Goal: Task Accomplishment & Management: Complete application form

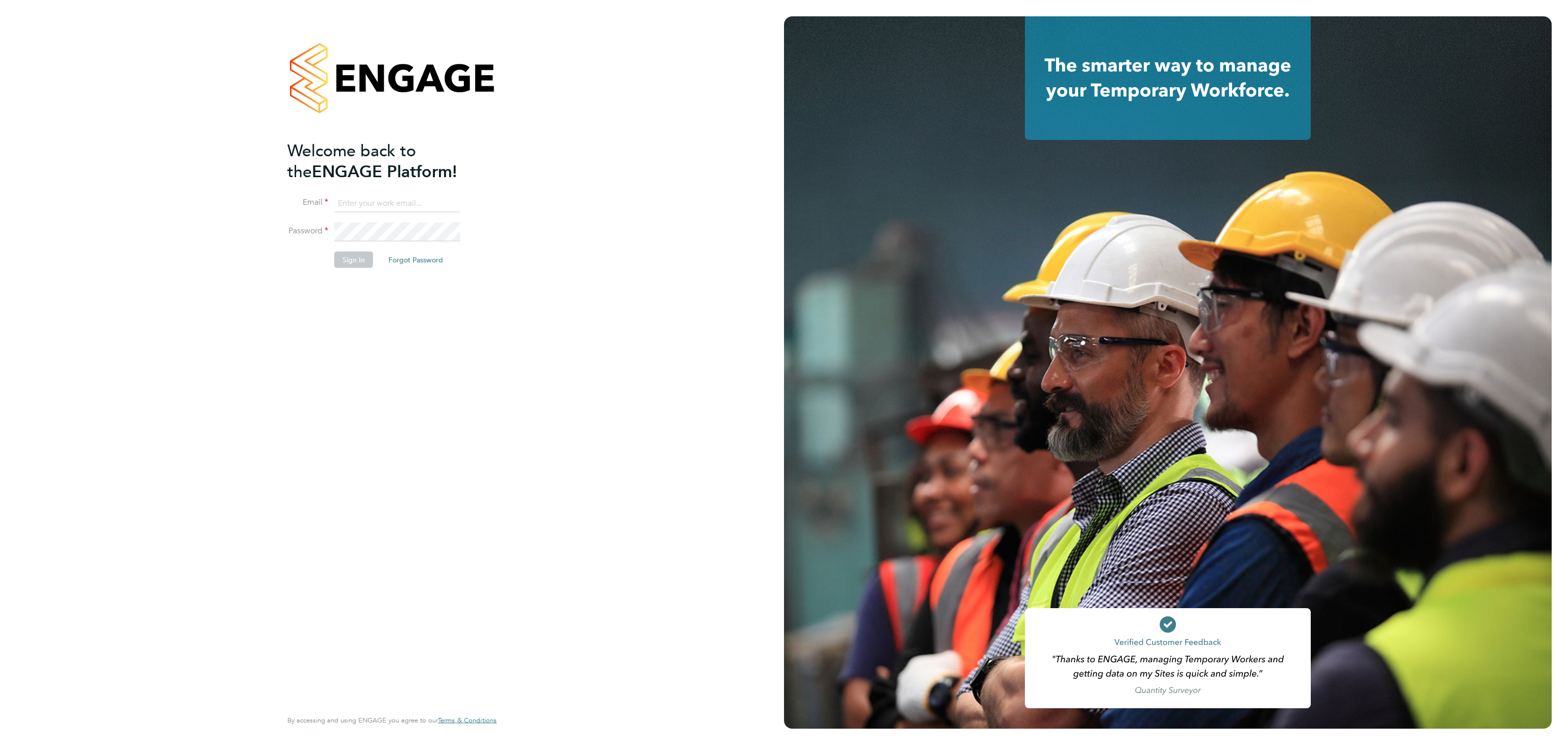
type input "[EMAIL_ADDRESS][DOMAIN_NAME]"
click at [352, 263] on button "Sign In" at bounding box center [354, 260] width 39 height 16
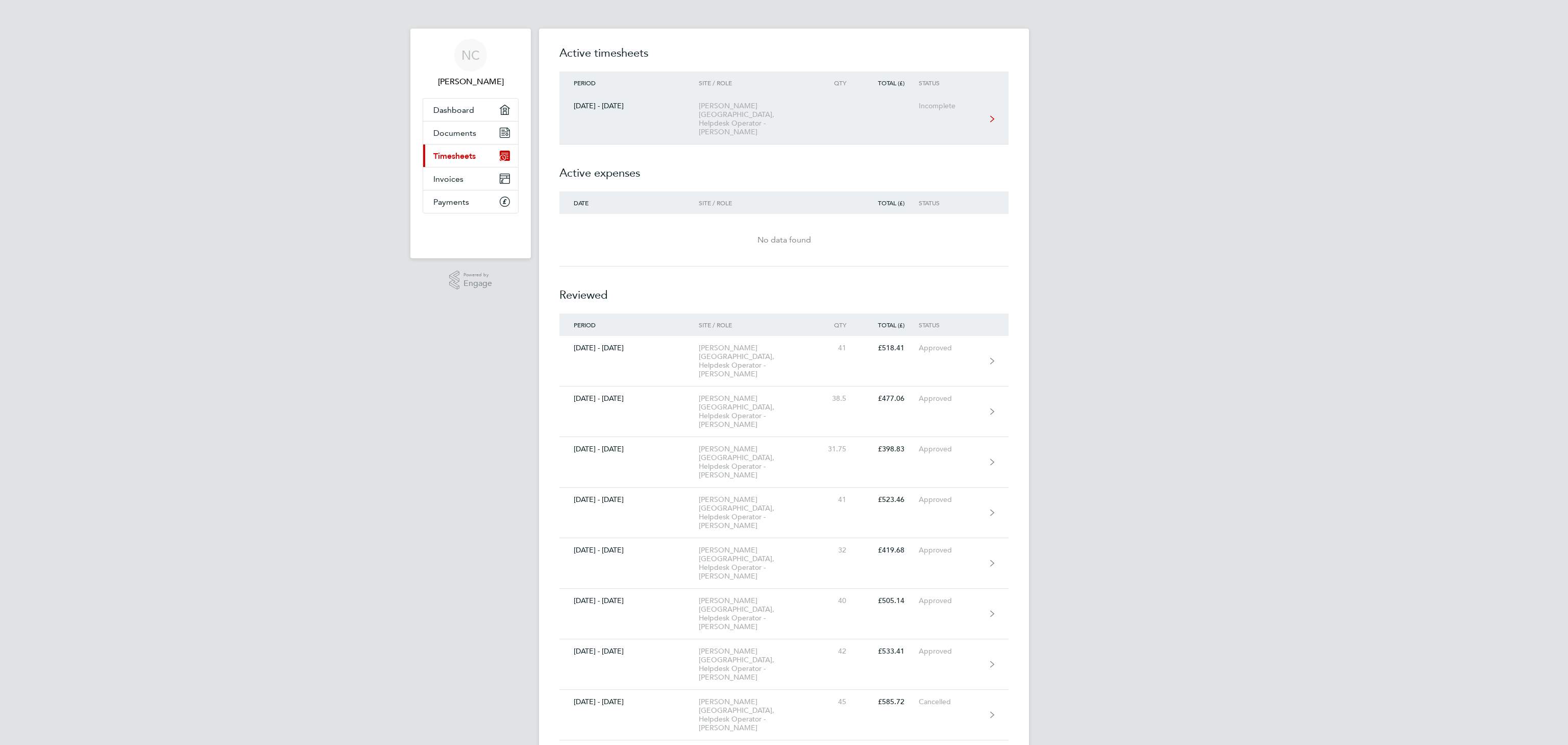
click at [765, 110] on div "Churchill Hospital, Helpdesk Operator - Churchill" at bounding box center [757, 119] width 117 height 35
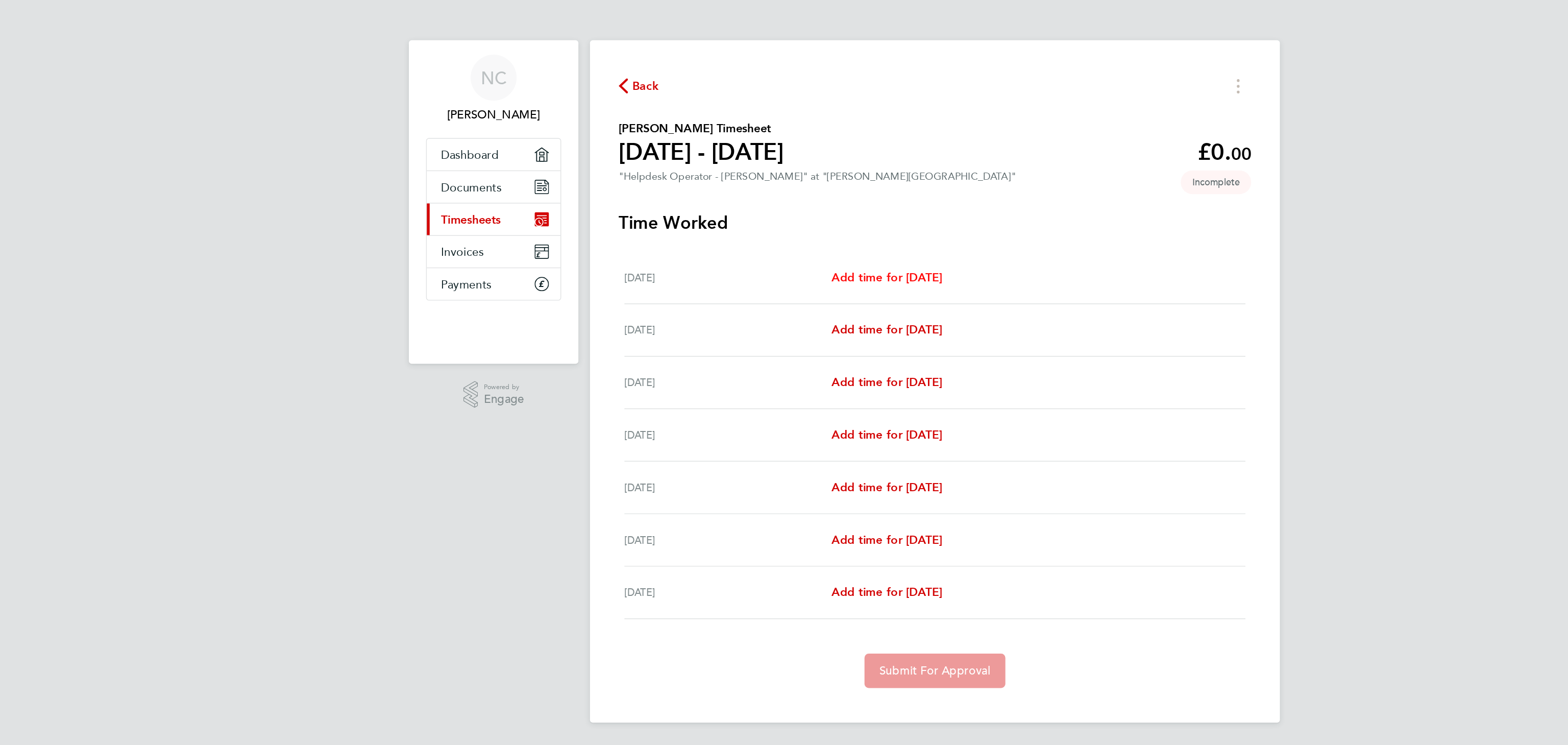
click at [780, 200] on span "Add time for Mon 29 Sep" at bounding box center [749, 197] width 78 height 10
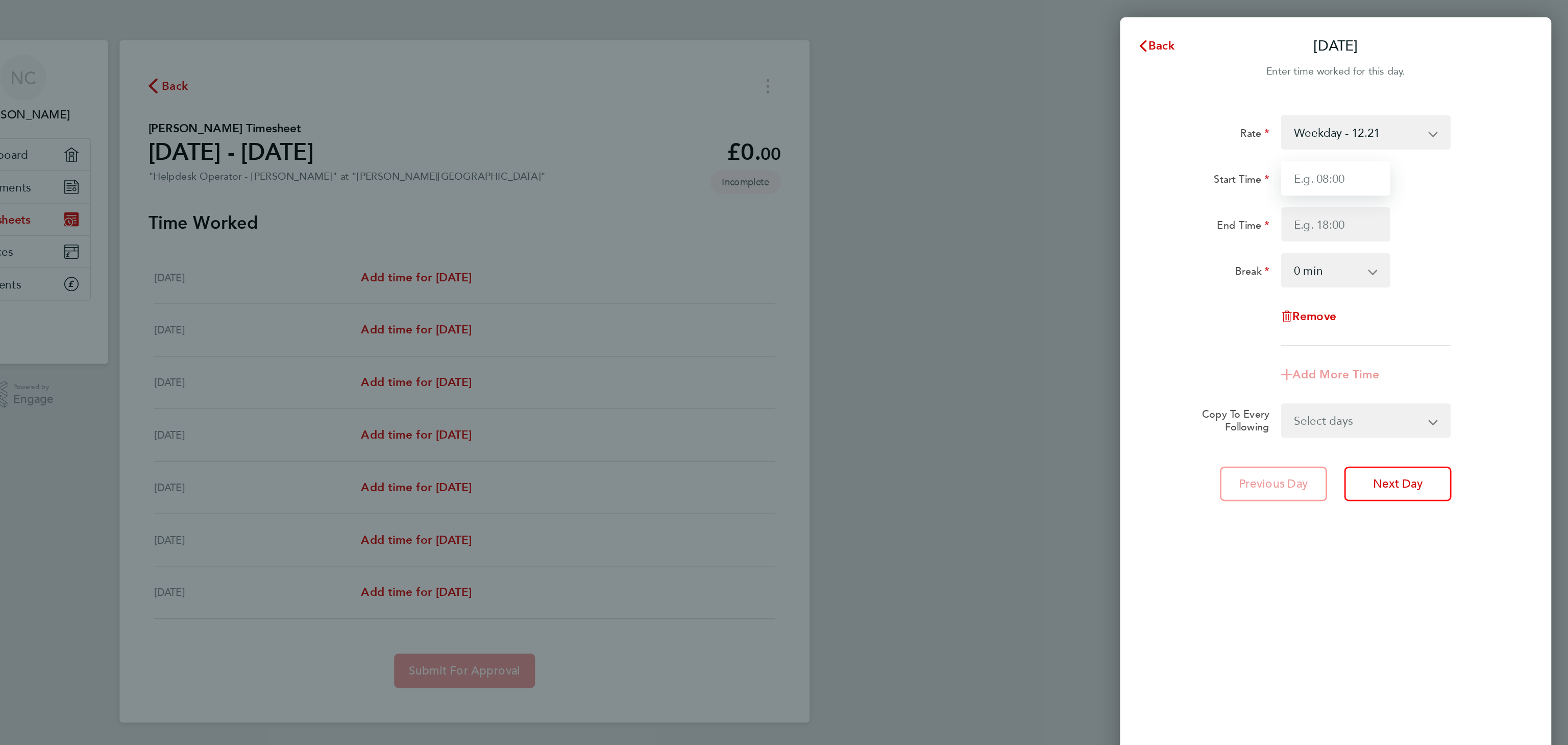
click at [1391, 120] on input "Start Time" at bounding box center [1403, 126] width 78 height 25
type input "09:00"
click at [1381, 163] on input "End Time" at bounding box center [1403, 159] width 78 height 25
type input "18:00"
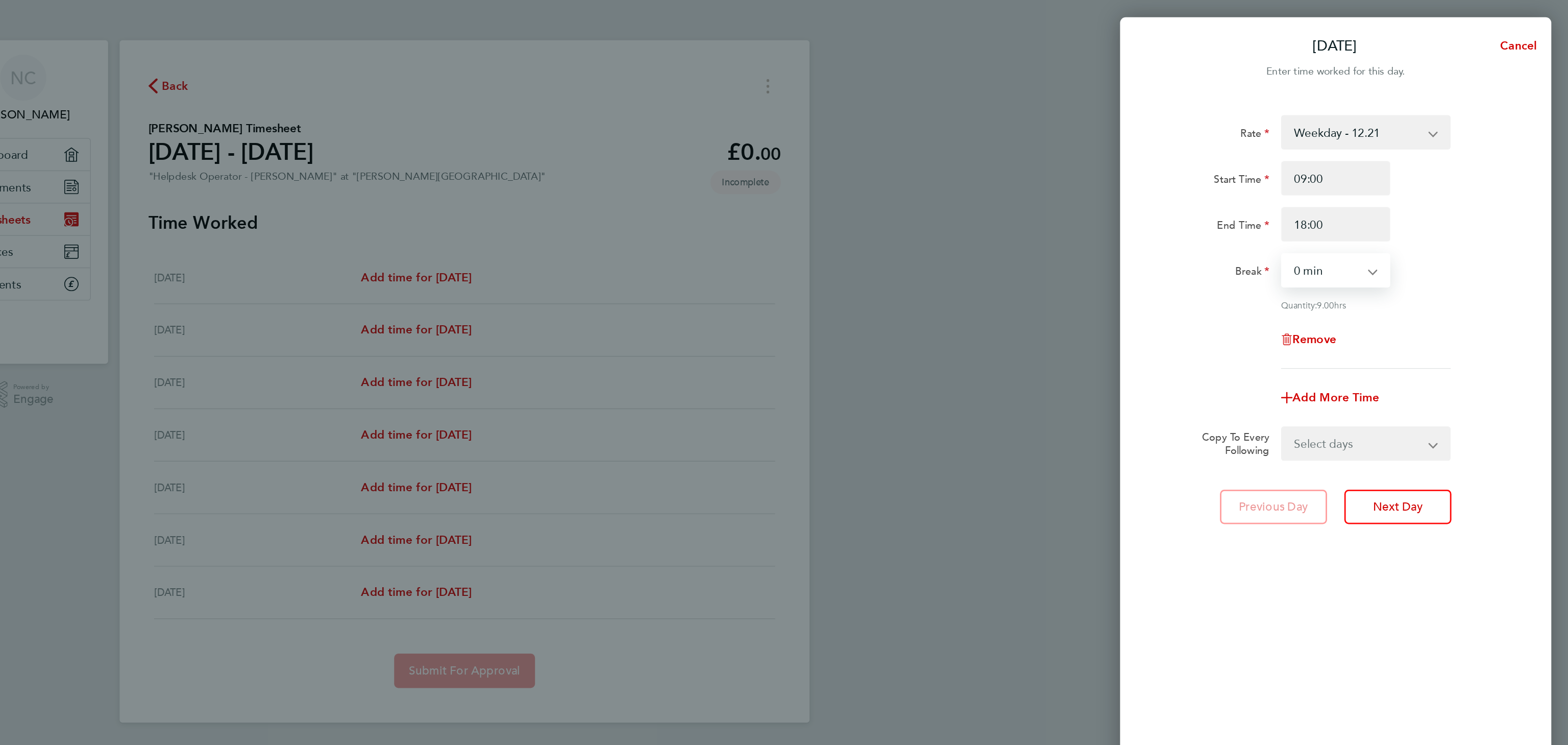
click at [1397, 201] on select "0 min 15 min 30 min 45 min 60 min 75 min 90 min" at bounding box center [1396, 192] width 63 height 22
select select "30"
click at [1365, 180] on select "0 min 15 min 30 min 45 min 60 min 75 min 90 min" at bounding box center [1396, 192] width 63 height 22
click at [1445, 366] on button "Next Day" at bounding box center [1447, 359] width 76 height 25
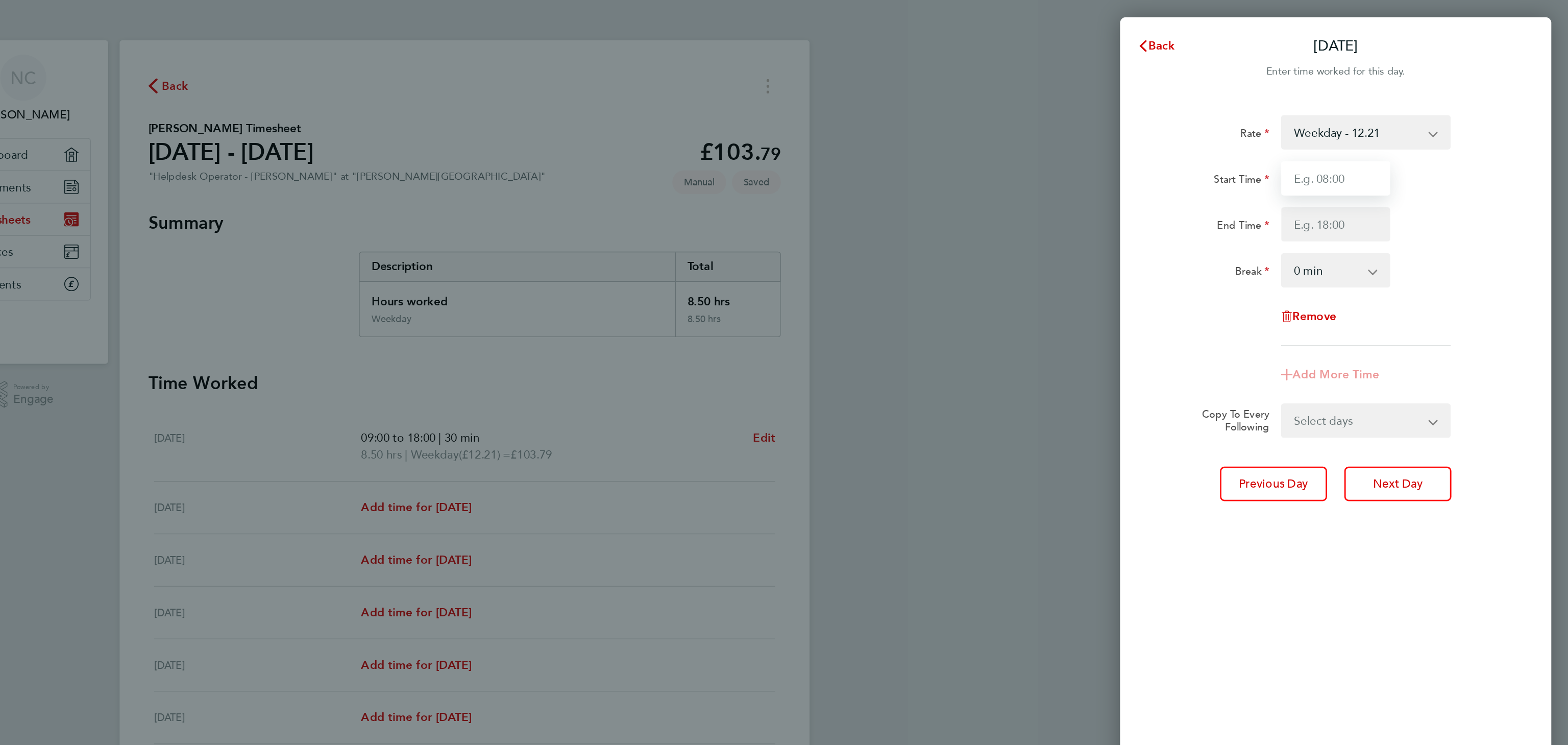
click at [1399, 128] on input "Start Time" at bounding box center [1403, 126] width 78 height 25
type input "09:00"
click at [1388, 160] on input "End Time" at bounding box center [1403, 159] width 78 height 25
type input "18:00"
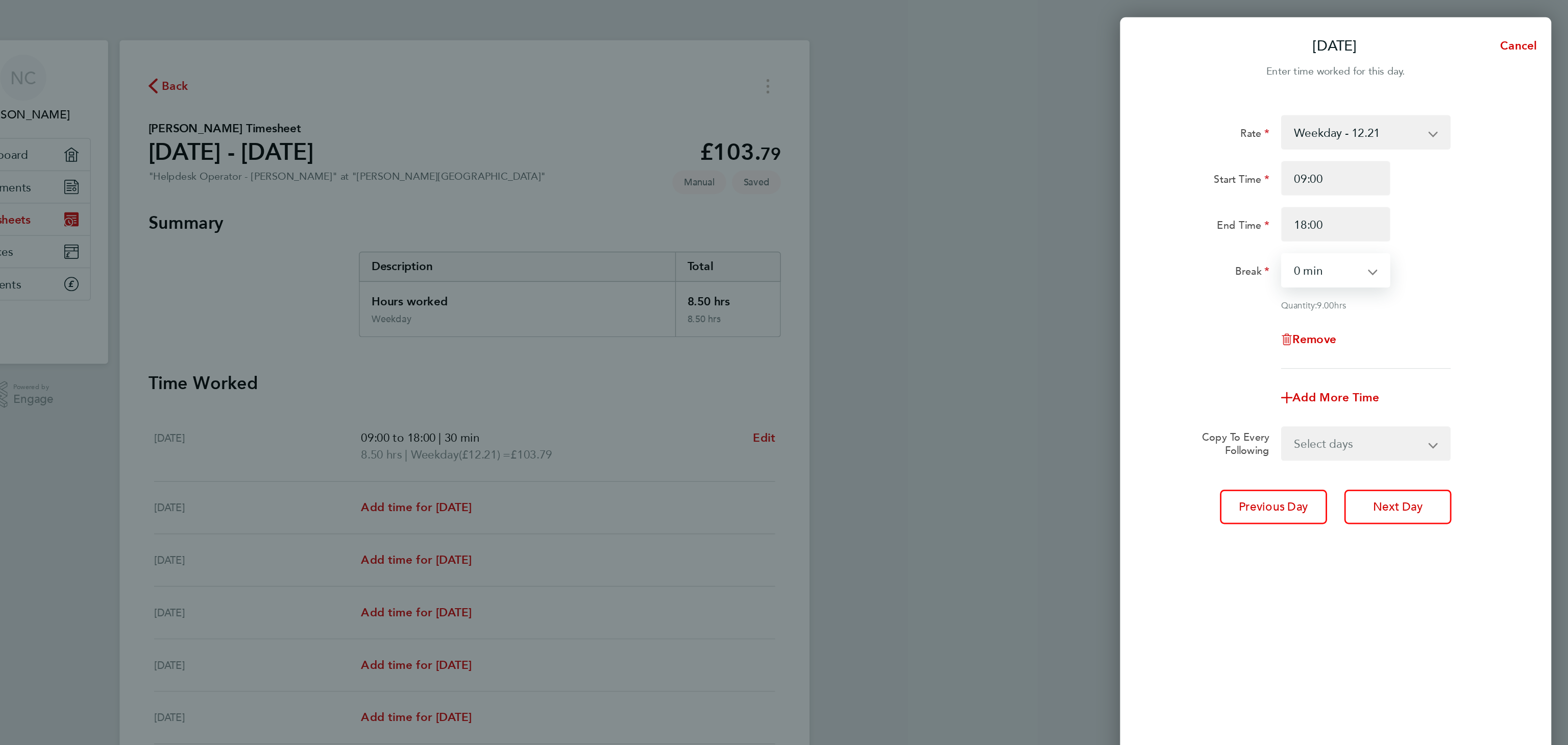
click at [1378, 196] on select "0 min 15 min 30 min 45 min 60 min 75 min 90 min" at bounding box center [1396, 192] width 63 height 22
select select "30"
click at [1365, 180] on select "0 min 15 min 30 min 45 min 60 min 75 min 90 min" at bounding box center [1396, 192] width 63 height 22
click at [1471, 364] on button "Next Day" at bounding box center [1447, 359] width 76 height 25
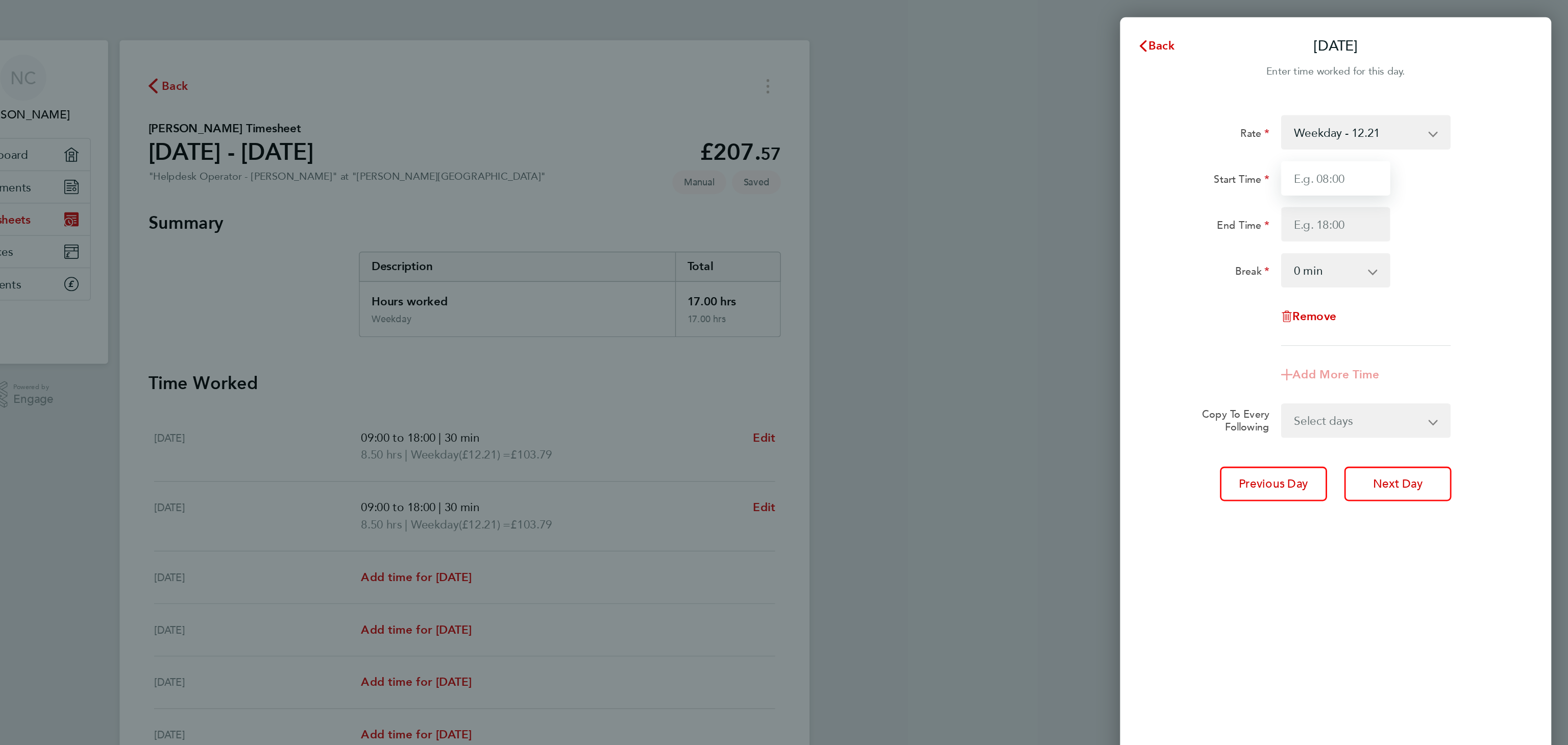
click at [1417, 128] on input "Start Time" at bounding box center [1403, 126] width 78 height 25
type input "09:00"
click at [1376, 162] on input "End Time" at bounding box center [1403, 159] width 78 height 25
type input "18:00"
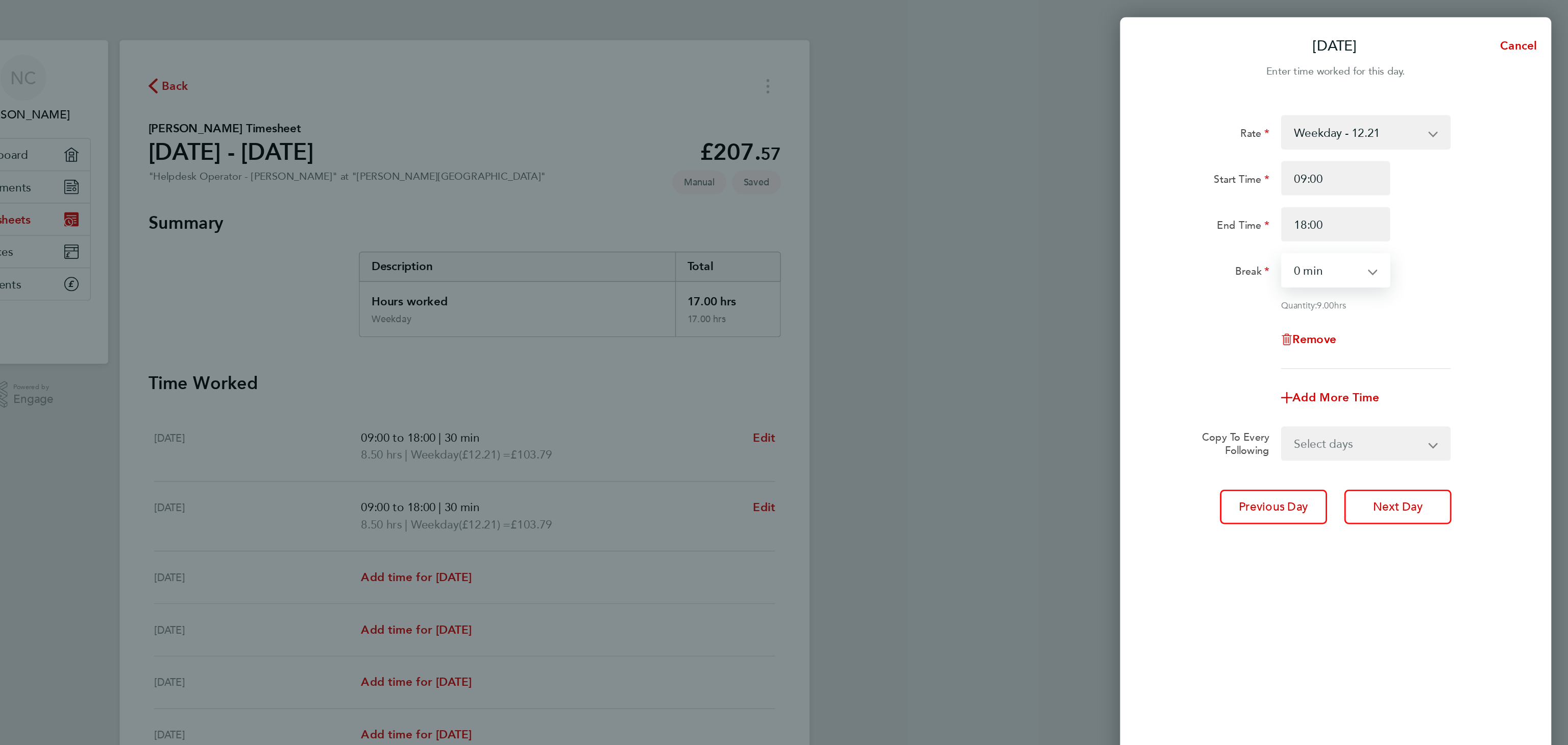
click at [1402, 196] on select "0 min 15 min 30 min 45 min 60 min 75 min 90 min" at bounding box center [1396, 192] width 63 height 22
select select "30"
click at [1365, 180] on select "0 min 15 min 30 min 45 min 60 min 75 min 90 min" at bounding box center [1396, 192] width 63 height 22
click at [1402, 282] on span "Add More Time" at bounding box center [1403, 282] width 61 height 10
select select "null"
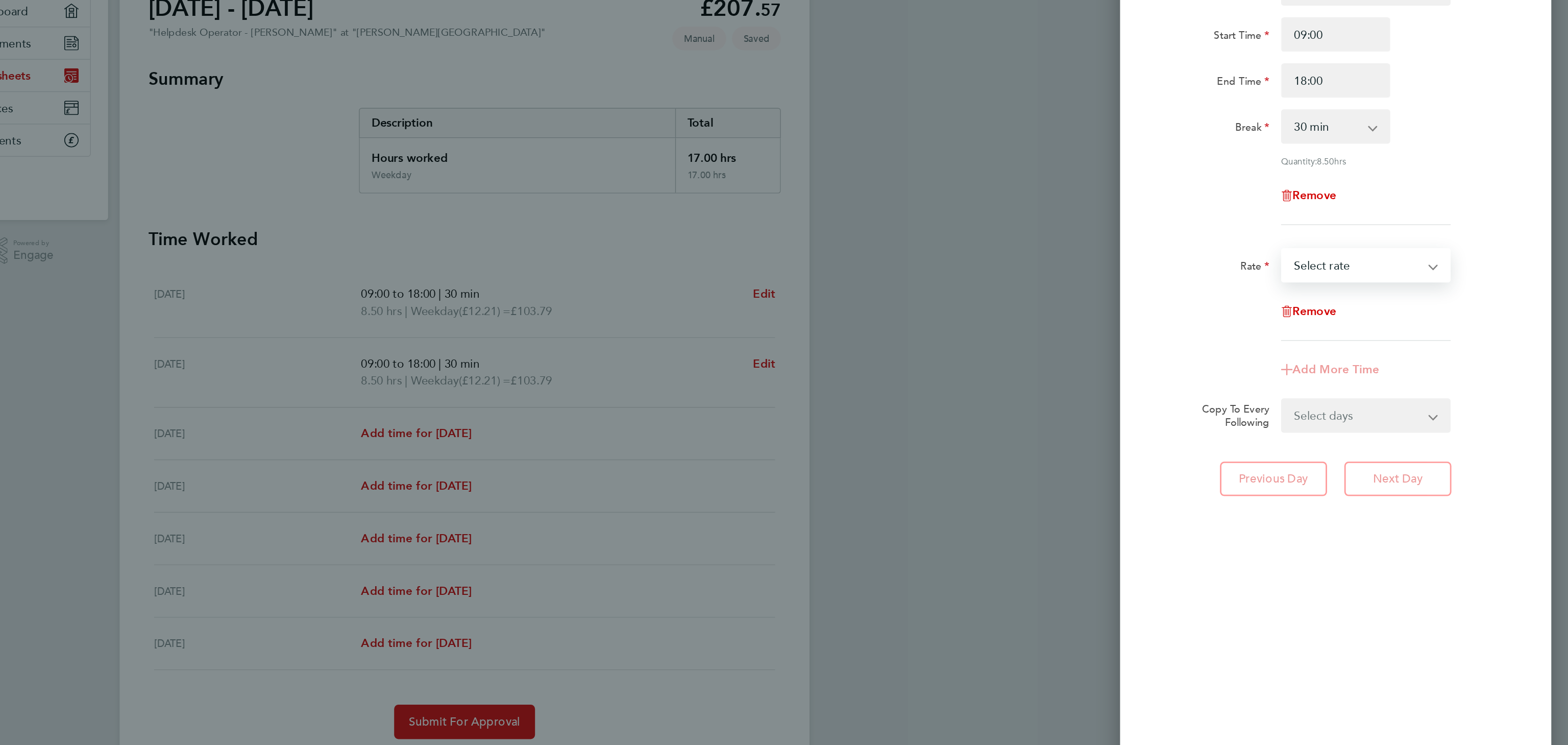
click at [1429, 299] on select "Bank Holiday - 15.00 Weekday - 12.21 x1.5 - 18.32 Evening & Weekend - 15.00 Sel…" at bounding box center [1417, 291] width 106 height 22
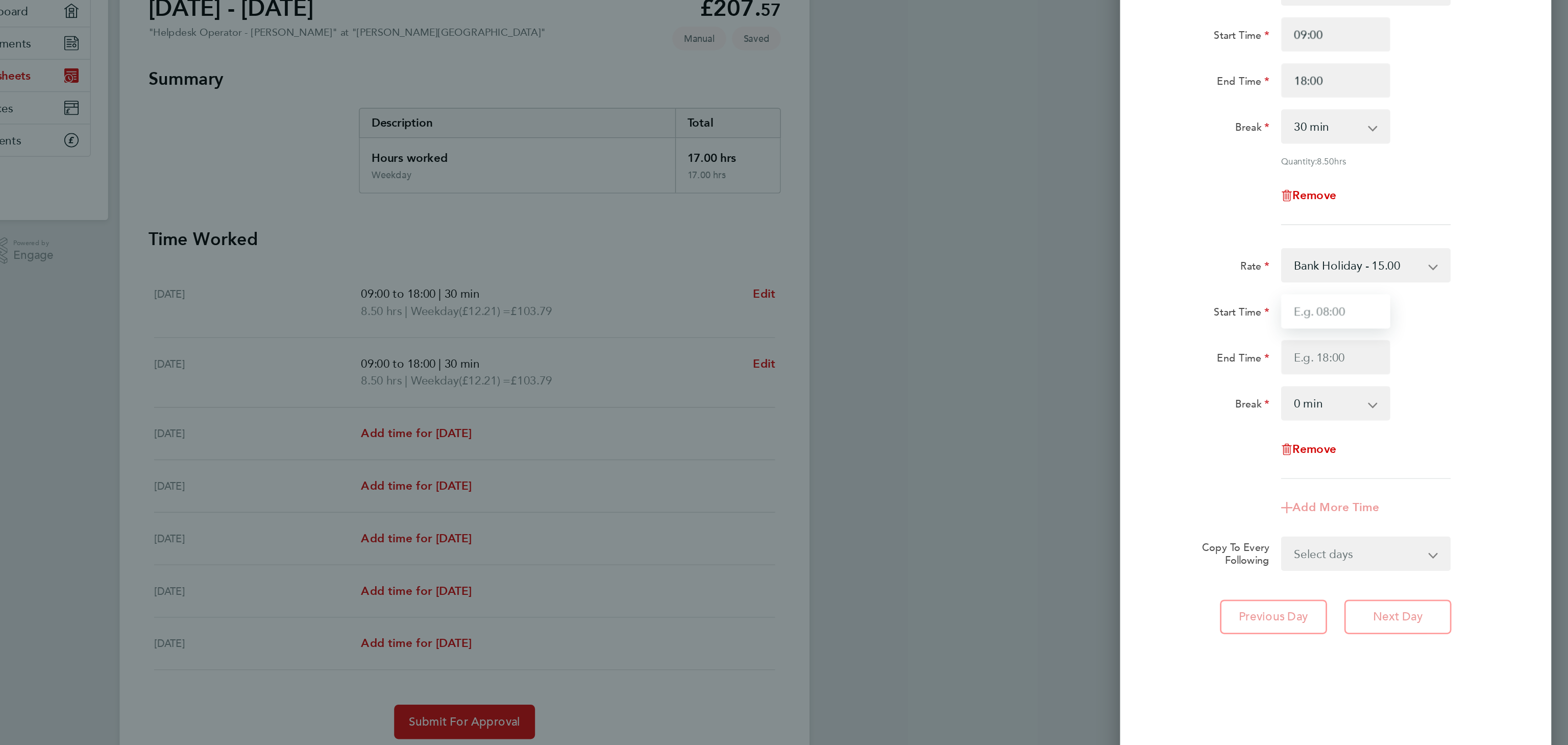
click at [1394, 324] on input "Start Time" at bounding box center [1403, 323] width 78 height 25
type input "18:00"
click at [1394, 359] on input "End Time" at bounding box center [1403, 356] width 78 height 25
type input "19:00"
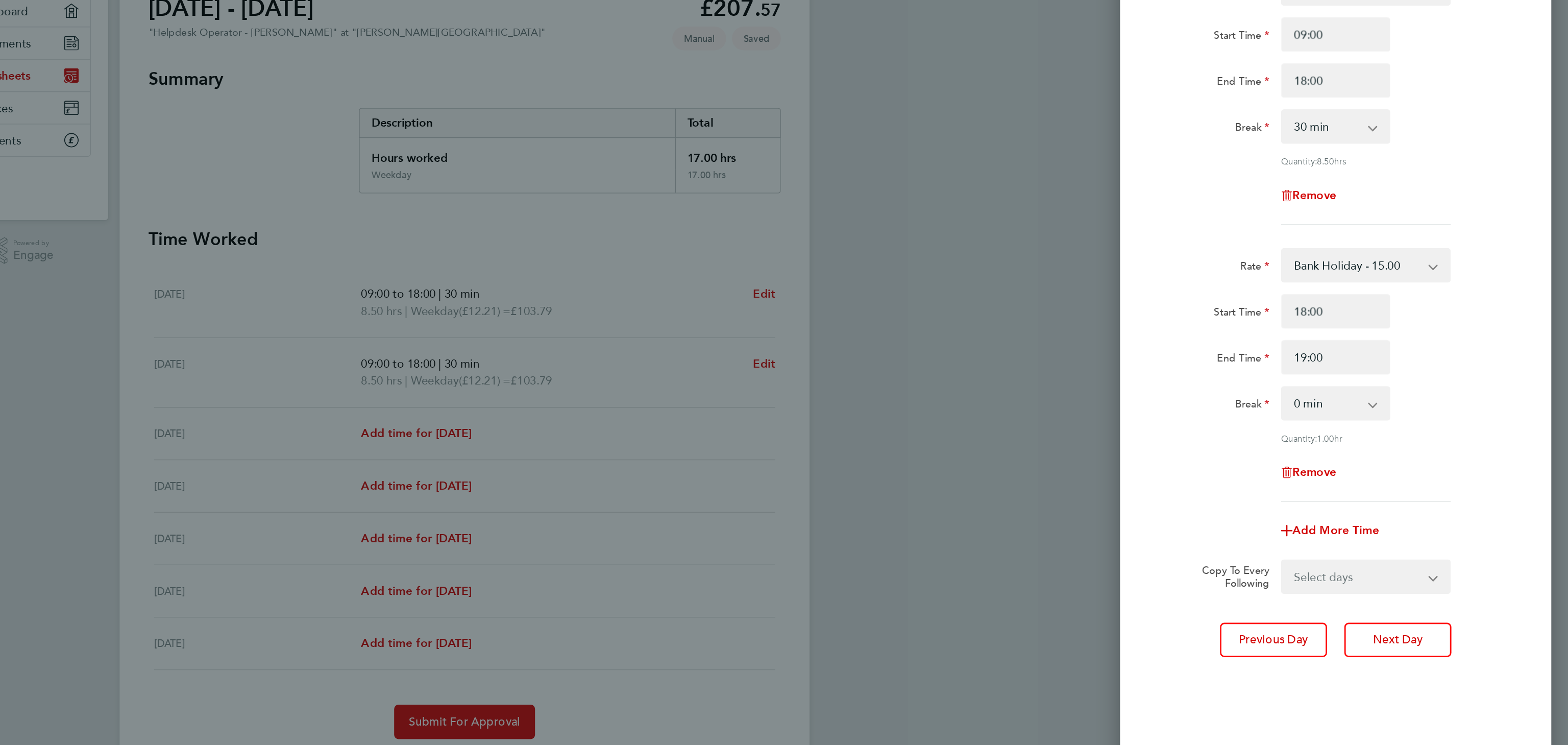
click at [1441, 422] on div "Rate Bank Holiday - 15.00 Weekday - 12.21 x1.5 - 18.32 Evening & Weekend - 15.0…" at bounding box center [1403, 368] width 249 height 180
click at [1444, 562] on button "Next Day" at bounding box center [1447, 556] width 76 height 25
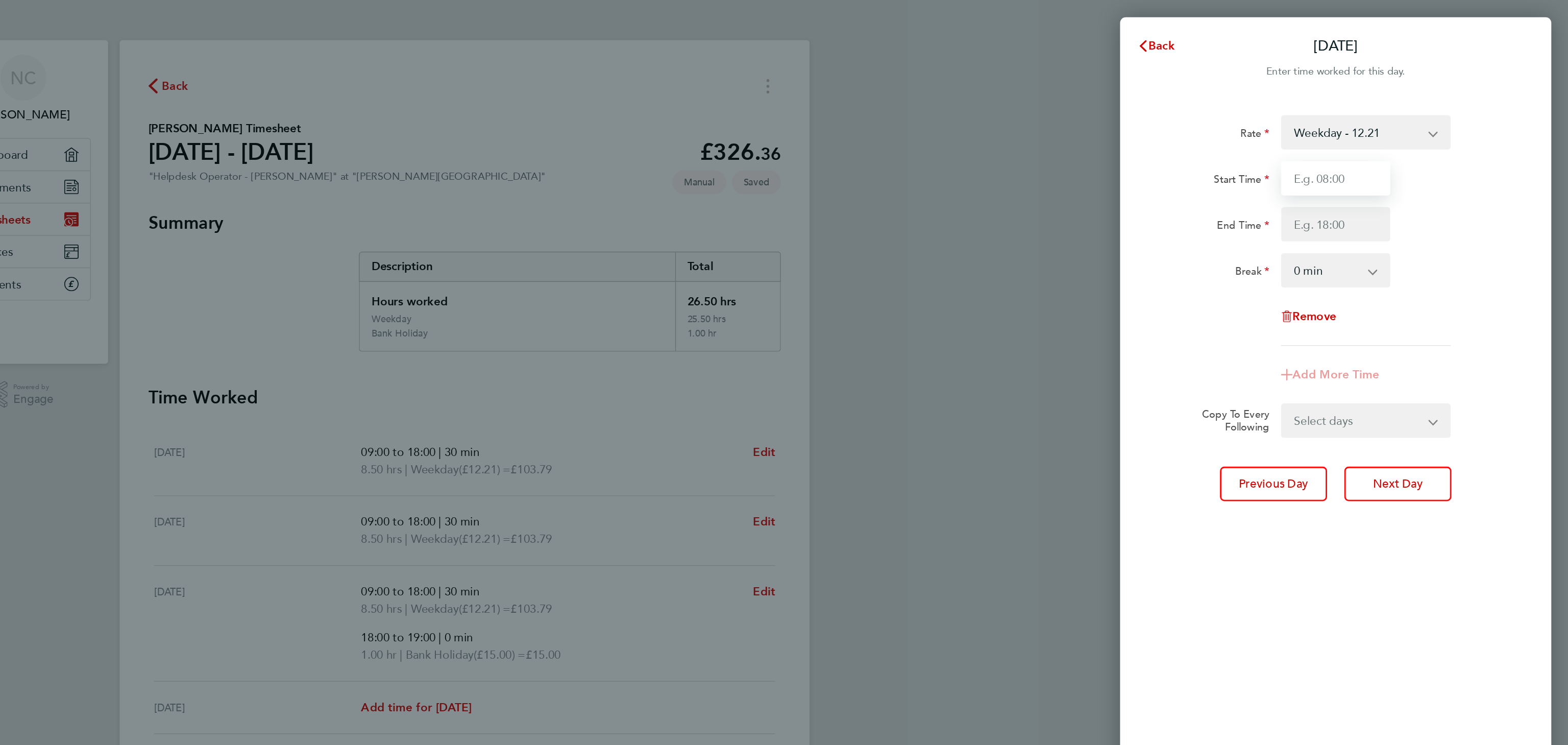
click at [1385, 129] on input "Start Time" at bounding box center [1403, 126] width 78 height 25
type input "9"
type input "11:30"
click at [1379, 151] on input "End Time" at bounding box center [1403, 159] width 78 height 25
type input "18:00"
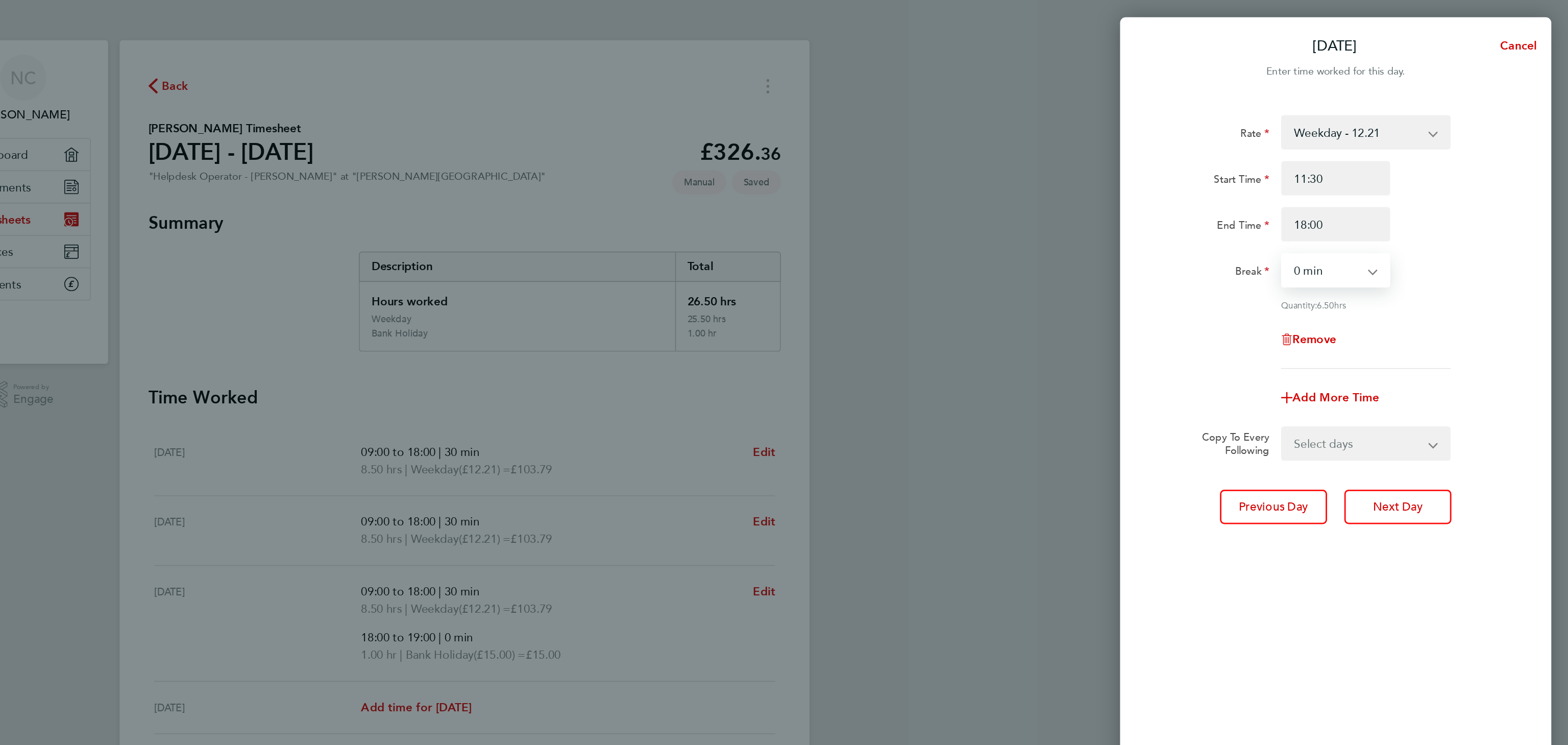
click at [1397, 192] on select "0 min 15 min 30 min 45 min 60 min 75 min 90 min" at bounding box center [1396, 192] width 63 height 22
select select "30"
click at [1365, 180] on select "0 min 15 min 30 min 45 min 60 min 75 min 90 min" at bounding box center [1396, 192] width 63 height 22
click at [1397, 281] on span "Add More Time" at bounding box center [1403, 282] width 61 height 10
select select "null"
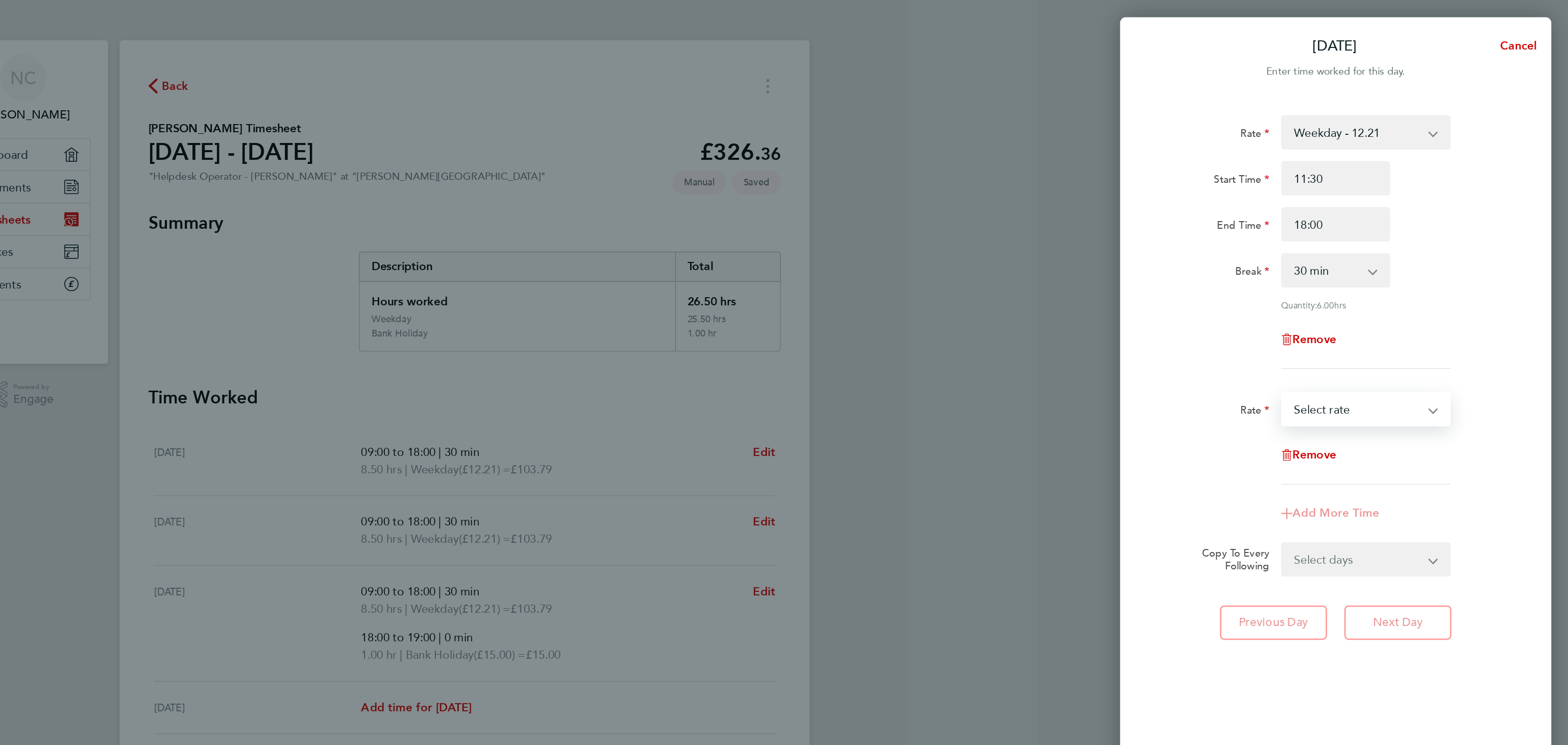
click at [1400, 289] on select "Bank Holiday - 15.00 Weekday - 12.21 x1.5 - 18.32 Evening & Weekend - 15.00 Sel…" at bounding box center [1417, 291] width 106 height 22
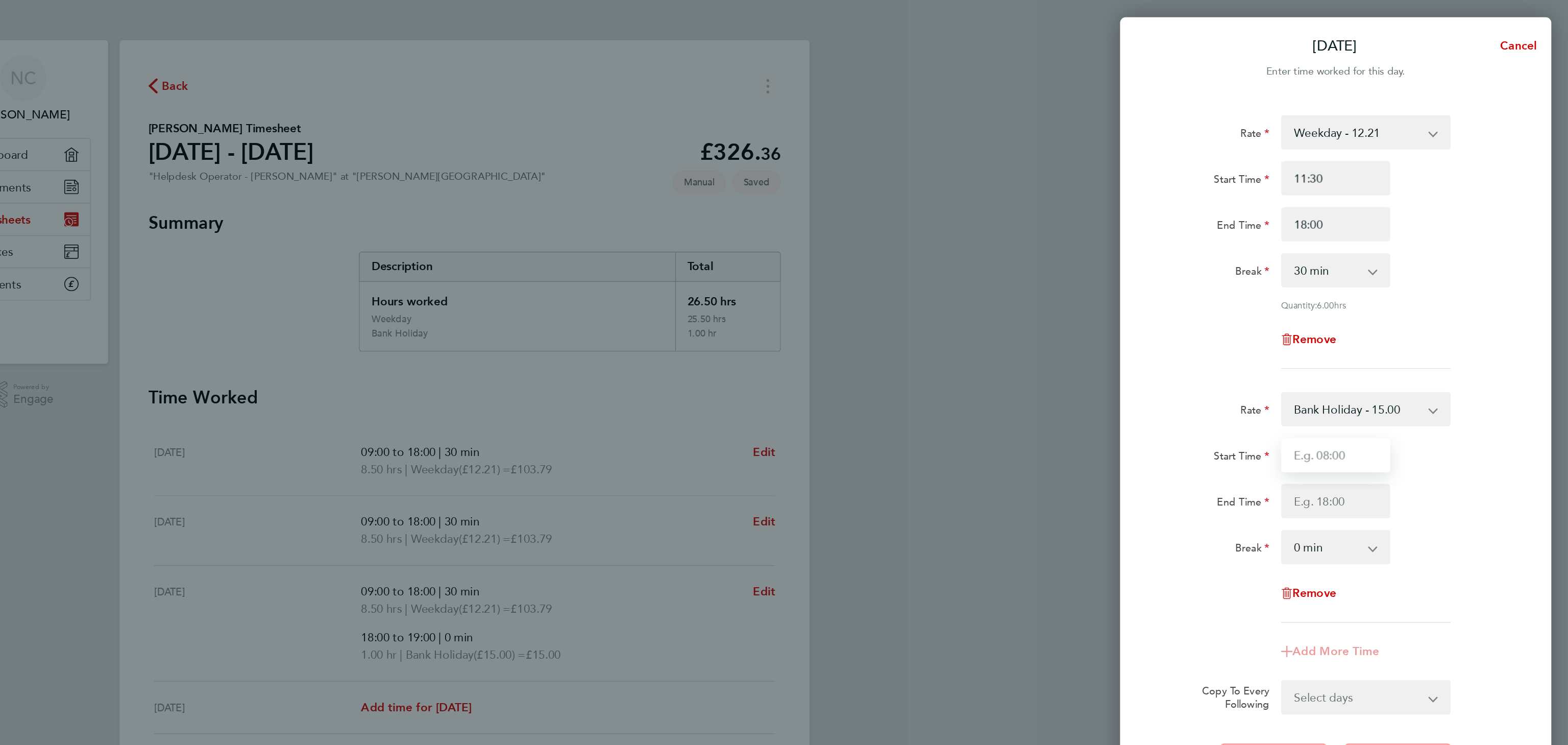
click at [1400, 328] on input "Start Time" at bounding box center [1403, 323] width 78 height 25
type input "18:00"
click at [1403, 360] on input "End Time" at bounding box center [1403, 356] width 78 height 25
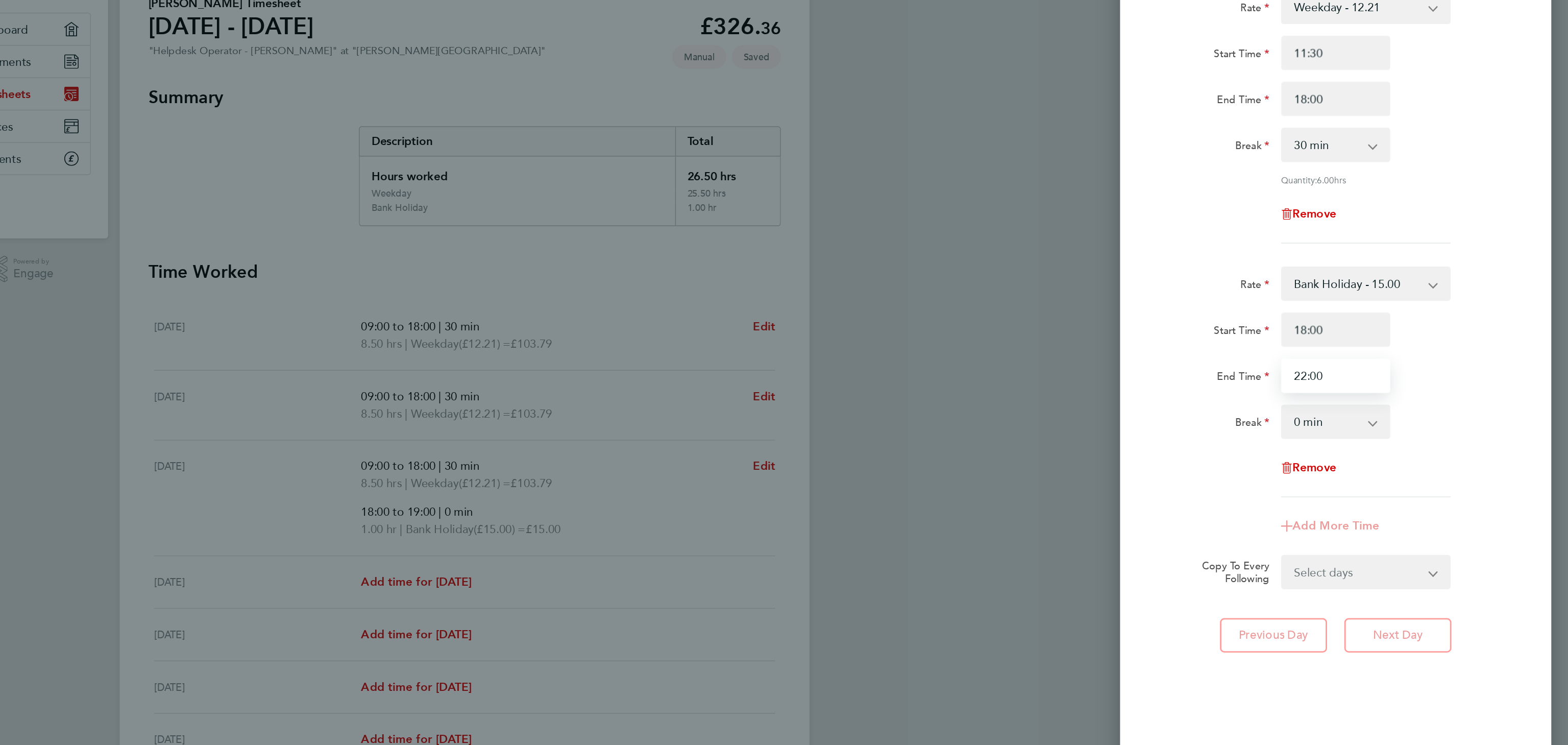
type input "22:00"
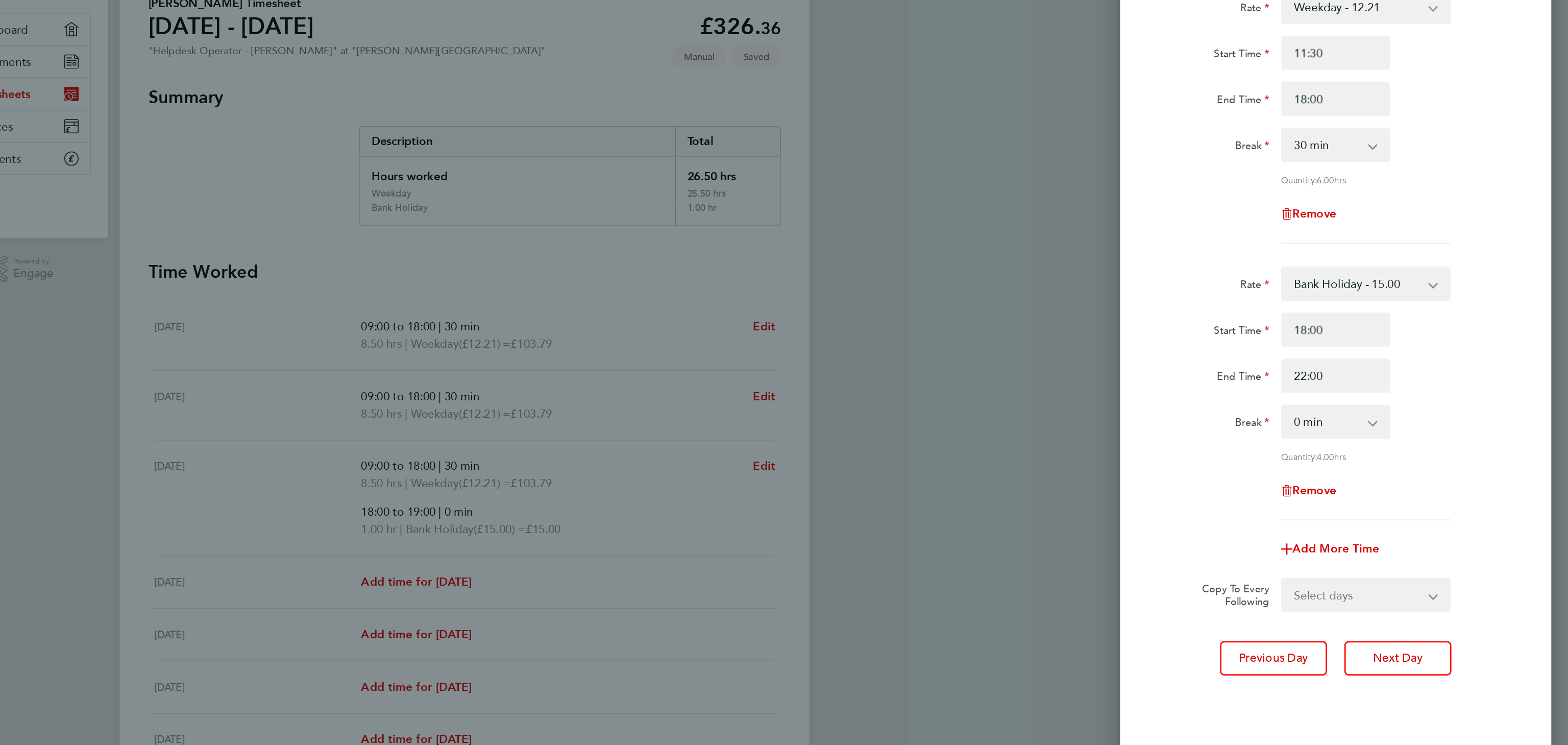
click at [1326, 426] on div "Remove" at bounding box center [1402, 438] width 257 height 25
click at [1448, 566] on button "Next Day" at bounding box center [1447, 556] width 76 height 25
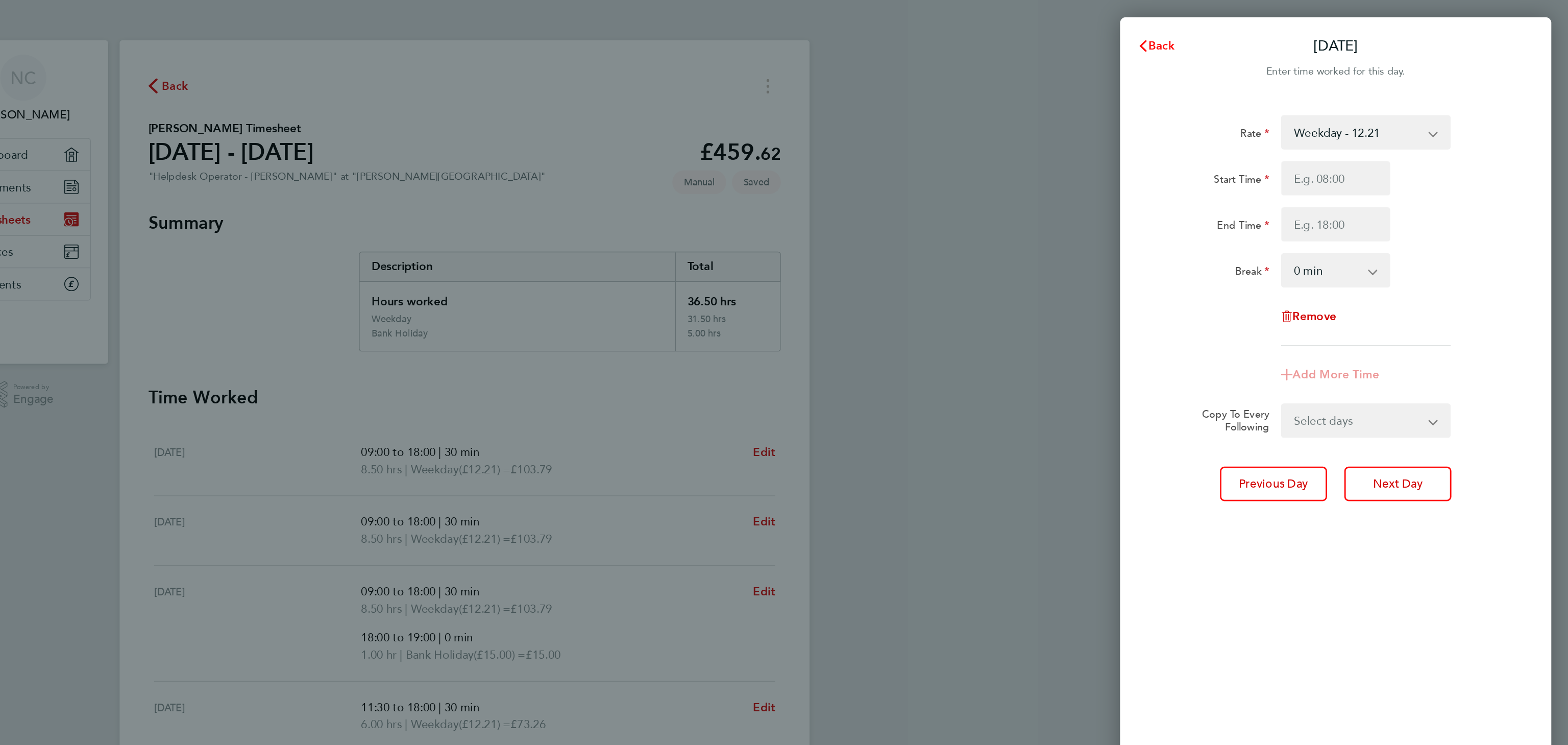
click at [1268, 31] on icon "button" at bounding box center [1265, 32] width 8 height 8
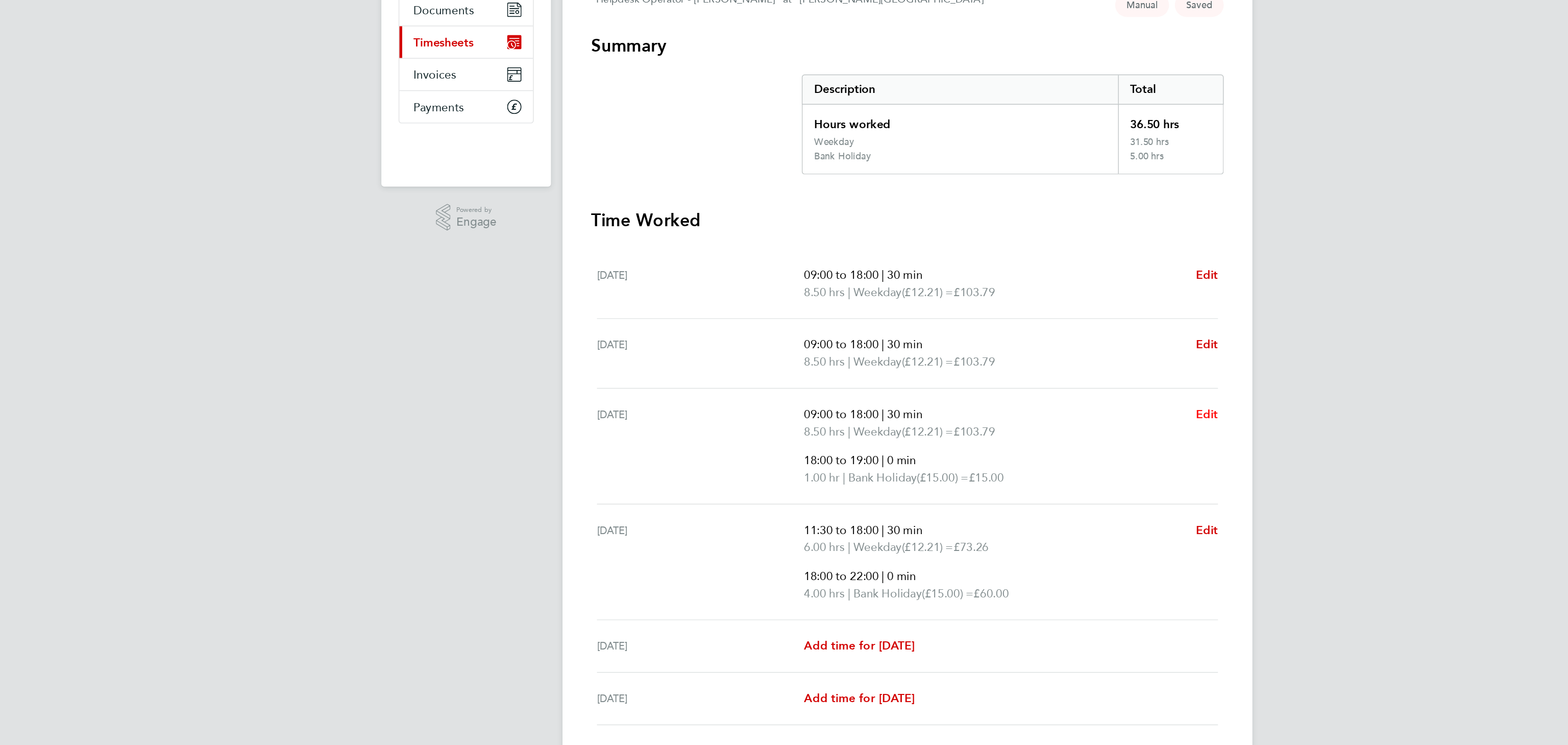
click at [997, 422] on span "Edit" at bounding box center [996, 420] width 16 height 10
select select "30"
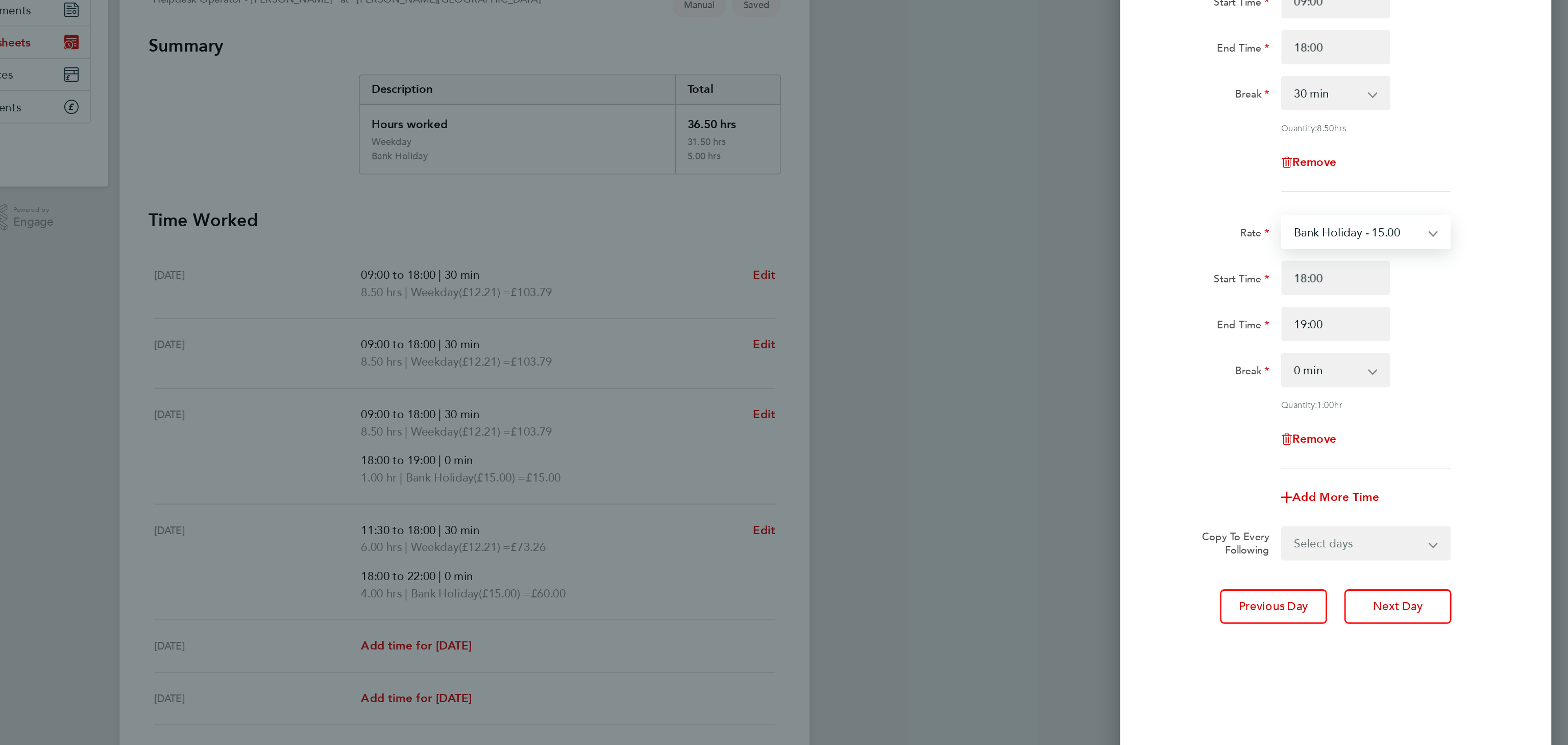
click at [1423, 287] on select "Bank Holiday - 15.00 Weekday - 12.21 x1.5 - 18.32 Evening & Weekend - 15.00" at bounding box center [1417, 291] width 106 height 22
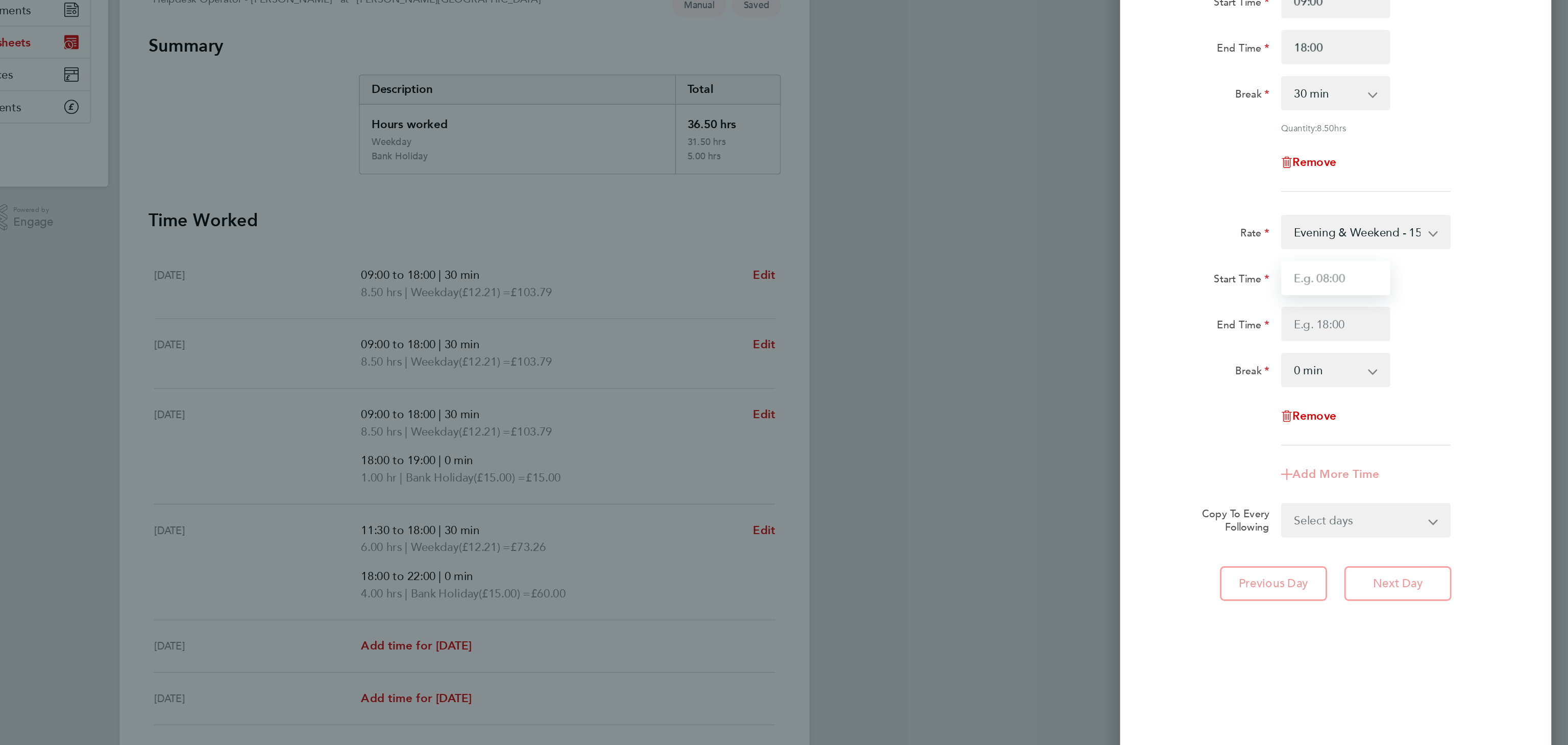
click at [1380, 326] on input "Start Time" at bounding box center [1403, 323] width 78 height 25
type input "18:00"
click at [1398, 353] on input "End Time" at bounding box center [1403, 356] width 78 height 25
type input "19:00"
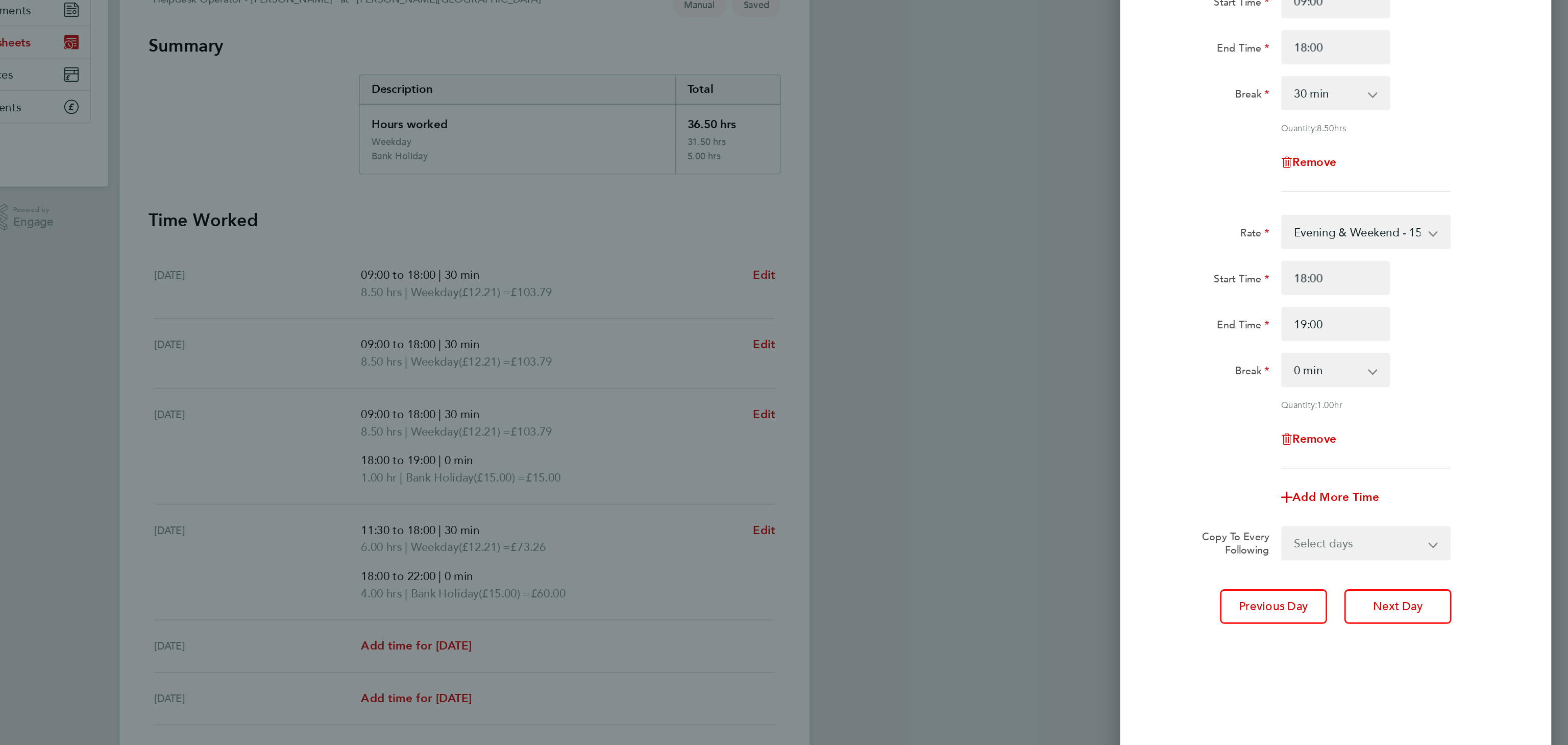
click at [1319, 428] on div "Remove" at bounding box center [1402, 438] width 257 height 25
click at [1442, 560] on button "Next Day" at bounding box center [1447, 556] width 76 height 25
select select "30"
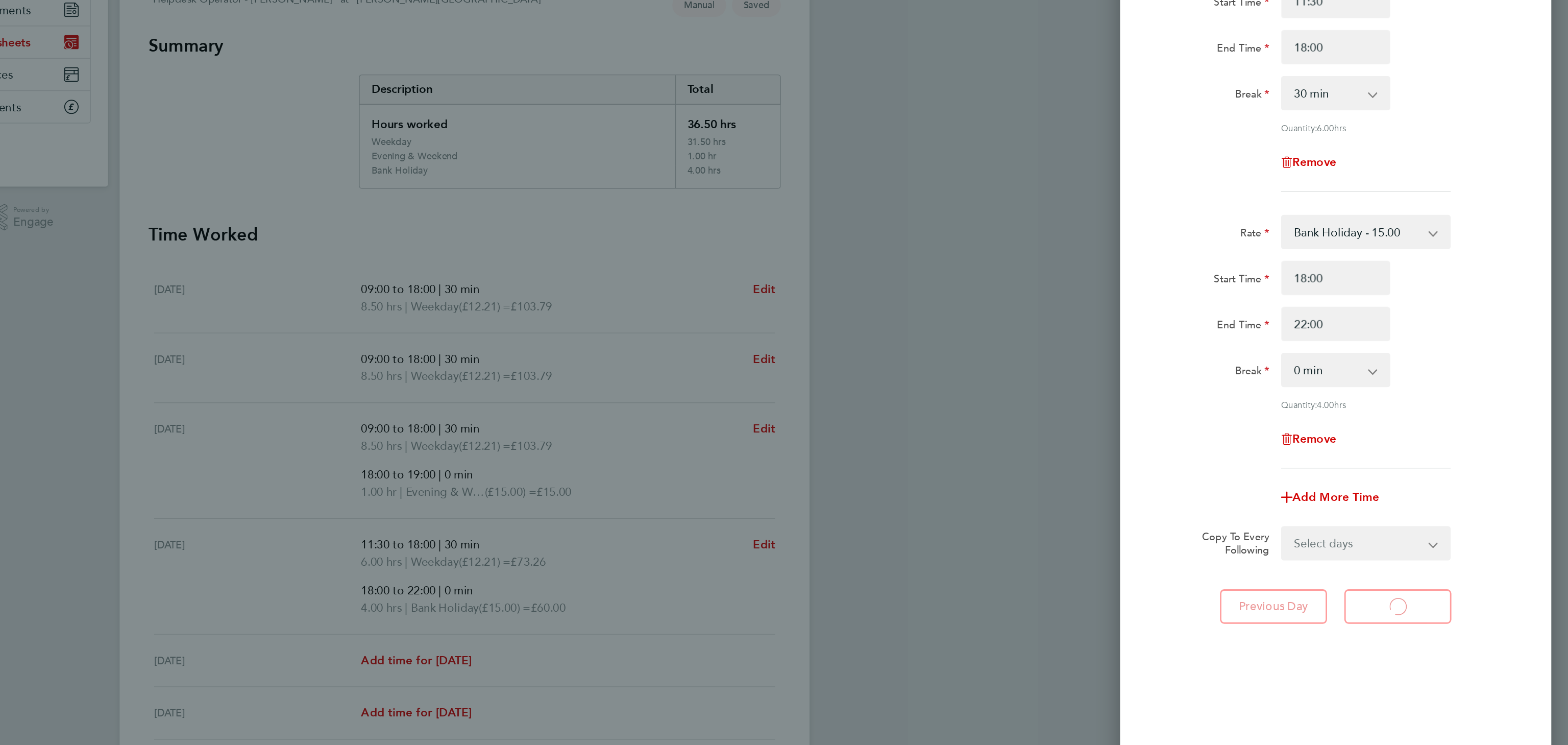
select select "30"
click at [1442, 280] on select "Bank Holiday - 15.00 Weekday - 12.21 x1.5 - 18.32 Evening & Weekend - 15.00" at bounding box center [1417, 291] width 106 height 22
click at [1283, 309] on div "Rate Bank Holiday - 15.00 Weekday - 12.21 x1.5 - 18.32 Evening & Weekend - 15.0…" at bounding box center [1403, 368] width 249 height 180
click at [1433, 286] on select "Bank Holiday - 15.00 Weekday - 12.21 x1.5 - 18.32 Evening & Weekend - 15.00" at bounding box center [1417, 291] width 106 height 22
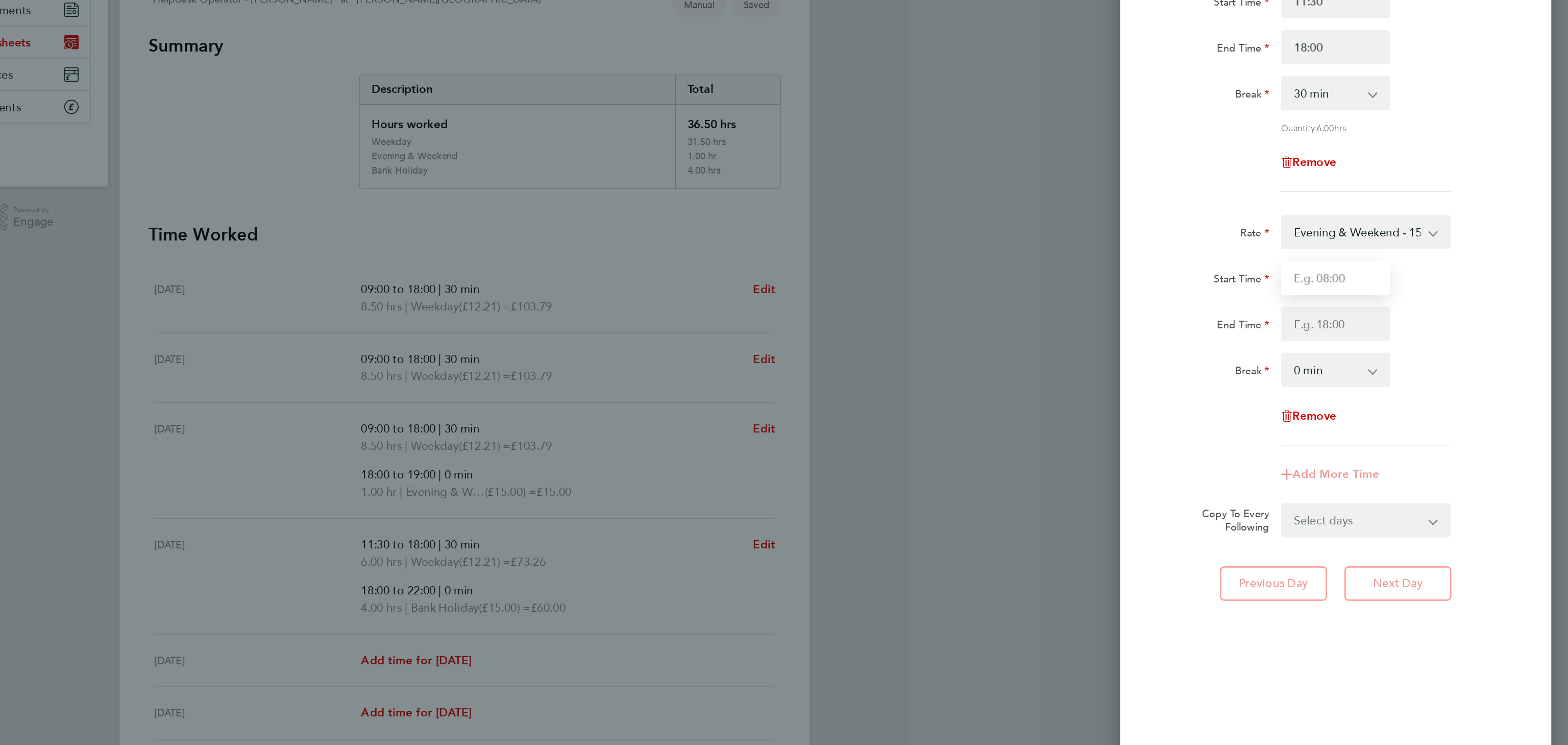
click at [1388, 330] on input "Start Time" at bounding box center [1403, 323] width 78 height 25
type input "18:00"
click at [1394, 351] on input "End Time" at bounding box center [1403, 356] width 78 height 25
type input "22:00"
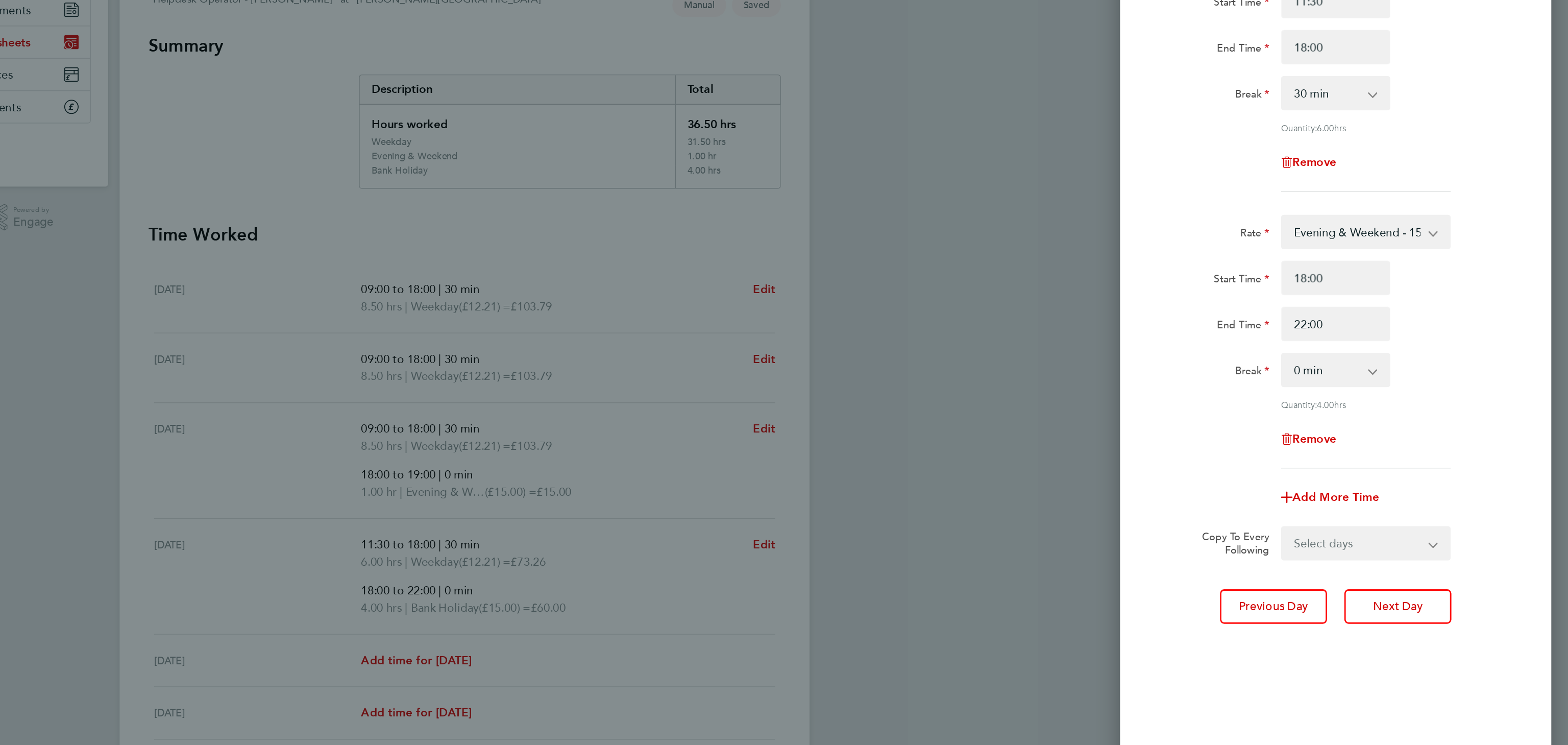
click at [1511, 391] on div "Break 0 min 15 min 30 min 45 min 60 min 75 min 90 min" at bounding box center [1402, 389] width 257 height 25
click at [1461, 557] on span "Next Day" at bounding box center [1447, 557] width 35 height 10
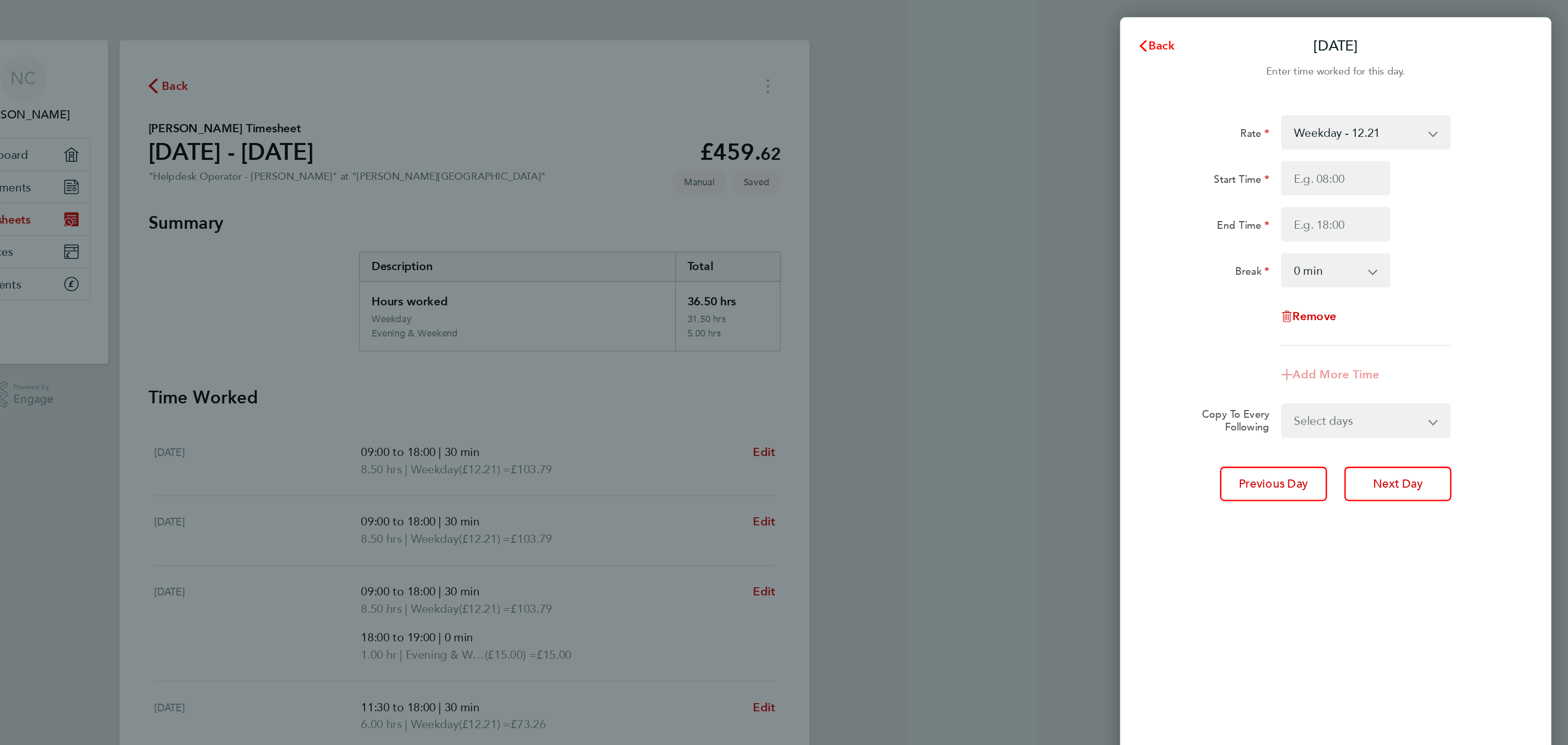
click at [1282, 31] on span "Back" at bounding box center [1279, 32] width 19 height 10
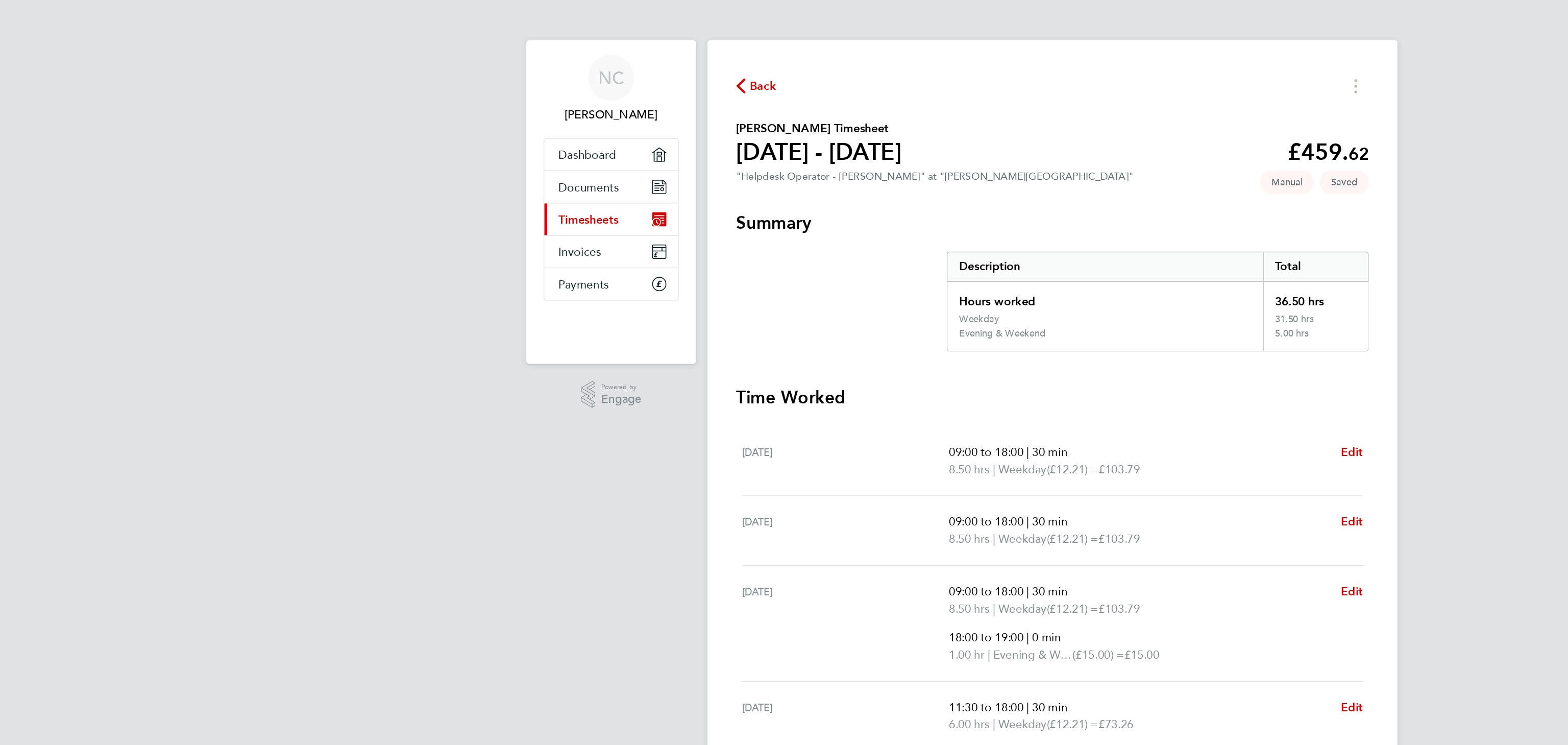
click at [584, 59] on span "Back" at bounding box center [578, 61] width 19 height 12
